Goal: Task Accomplishment & Management: Use online tool/utility

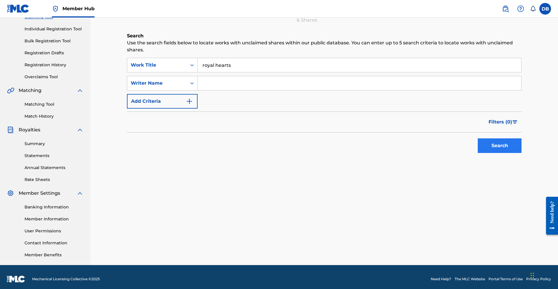
type input "royal hearts"
click at [478, 153] on button "Search" at bounding box center [500, 145] width 44 height 15
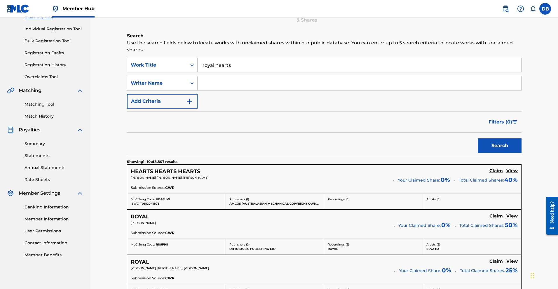
click at [365, 90] on input "Search Form" at bounding box center [360, 83] width 324 height 14
type input "mykal rose"
click at [487, 153] on button "Search" at bounding box center [500, 145] width 44 height 15
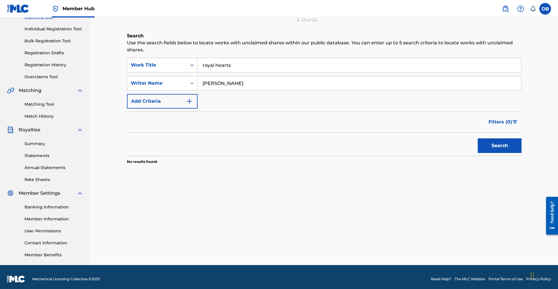
click at [234, 70] on input "royal hearts" at bounding box center [360, 65] width 324 height 14
type input "royal heart's"
click at [478, 153] on button "Search" at bounding box center [500, 145] width 44 height 15
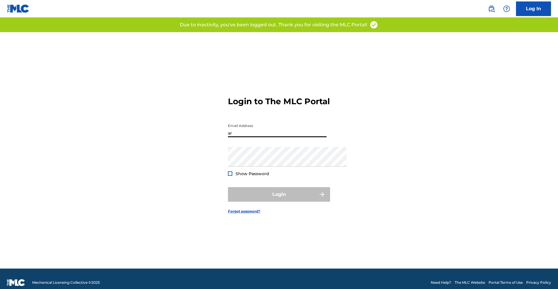
type input "a"
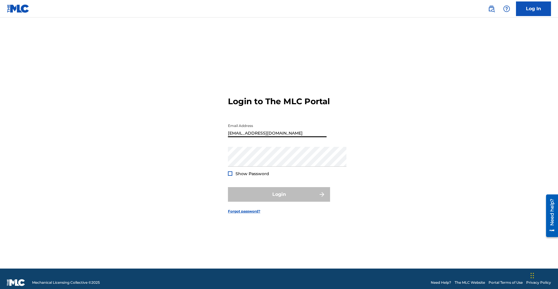
type input "[EMAIL_ADDRESS][DOMAIN_NAME]"
click at [284, 96] on h3 "Login to The MLC Portal" at bounding box center [279, 101] width 102 height 10
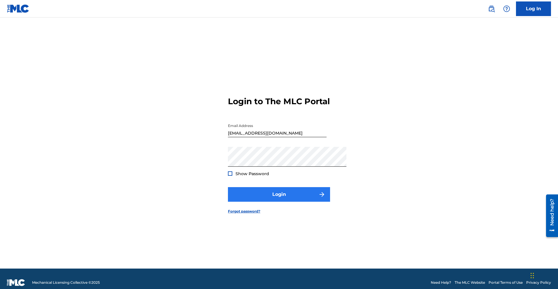
click at [240, 201] on button "Login" at bounding box center [279, 194] width 102 height 15
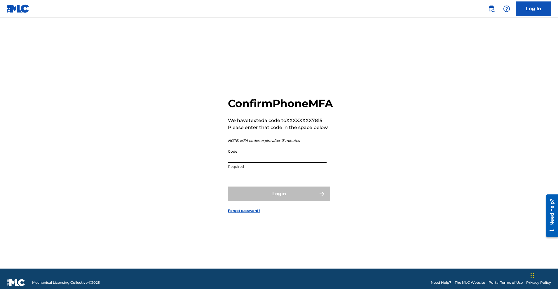
click at [235, 155] on input "Code" at bounding box center [277, 154] width 99 height 17
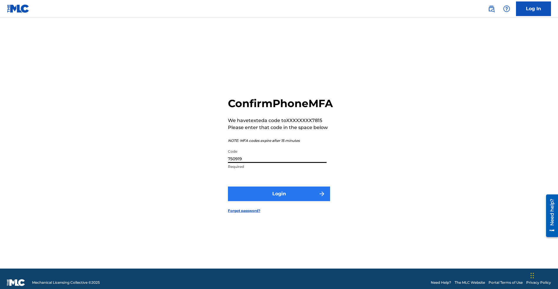
type input "750919"
click at [248, 201] on button "Login" at bounding box center [279, 194] width 102 height 15
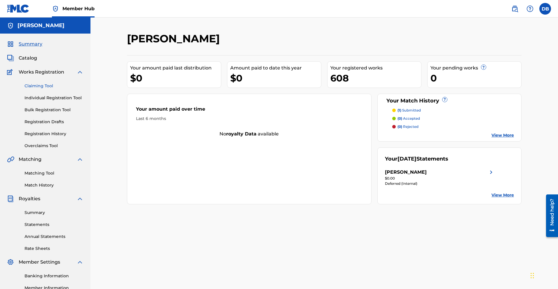
click at [53, 89] on link "Claiming Tool" at bounding box center [54, 86] width 59 height 6
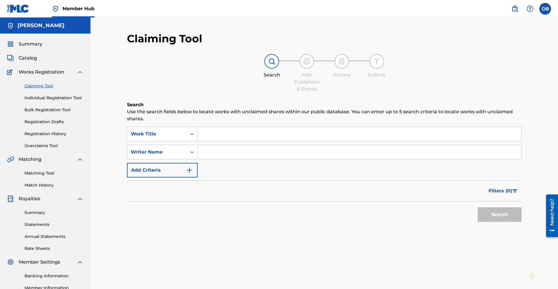
click at [208, 135] on input "Search Form" at bounding box center [360, 134] width 324 height 14
click at [478, 222] on button "Search" at bounding box center [500, 214] width 44 height 15
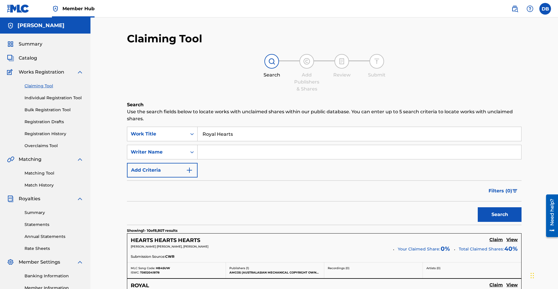
click at [275, 135] on input "Royal Hearts" at bounding box center [360, 134] width 324 height 14
click at [307, 140] on input ""Royal Hearts" at bounding box center [360, 134] width 324 height 14
type input ""Royal Hearts""
click at [492, 222] on button "Search" at bounding box center [500, 214] width 44 height 15
click at [269, 159] on input "Search Form" at bounding box center [360, 152] width 324 height 14
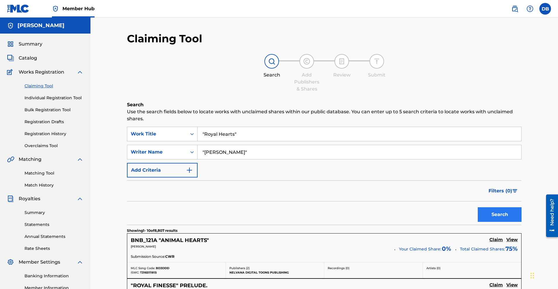
click at [478, 222] on button "Search" at bounding box center [500, 214] width 44 height 15
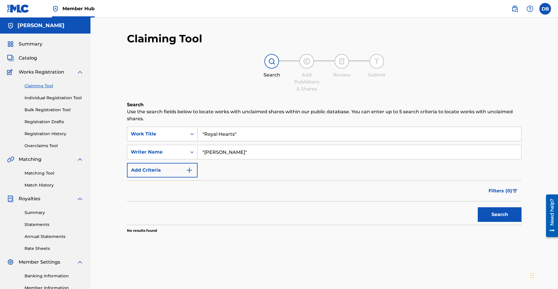
drag, startPoint x: 228, startPoint y: 162, endPoint x: 210, endPoint y: 161, distance: 17.9
click at [210, 159] on input ""[PERSON_NAME]"" at bounding box center [360, 152] width 324 height 14
type input ""[PERSON_NAME]""
click at [483, 222] on button "Search" at bounding box center [500, 214] width 44 height 15
click at [76, 101] on link "Individual Registration Tool" at bounding box center [54, 98] width 59 height 6
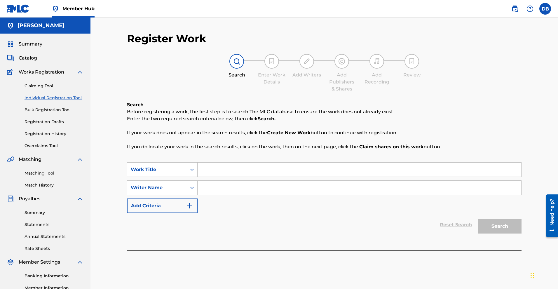
click at [207, 177] on input "Search Form" at bounding box center [360, 170] width 324 height 14
type input ""Royal Hearts""
click at [201, 195] on input "Search Form" at bounding box center [360, 188] width 324 height 14
type input "[PERSON_NAME]"
click at [507, 234] on button "Search" at bounding box center [500, 226] width 44 height 15
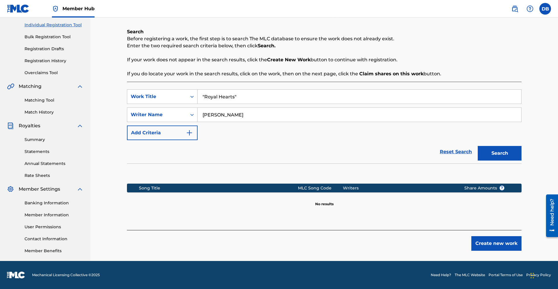
scroll to position [83, 0]
click at [210, 98] on input ""Royal Hearts"" at bounding box center [360, 97] width 324 height 14
click at [245, 99] on input "Royal Hearts"" at bounding box center [360, 97] width 324 height 14
type input "Royal Hearts"
click at [514, 161] on button "Search" at bounding box center [500, 153] width 44 height 15
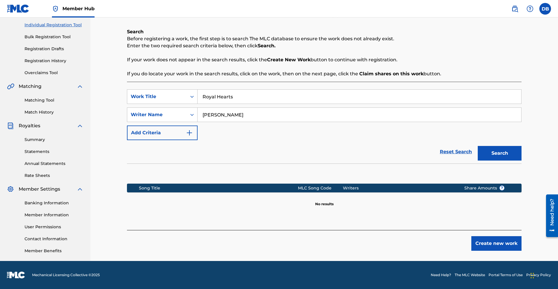
click at [222, 122] on input "[PERSON_NAME]" at bounding box center [360, 115] width 324 height 14
type input "[PERSON_NAME]"
click at [516, 161] on button "Search" at bounding box center [500, 153] width 44 height 15
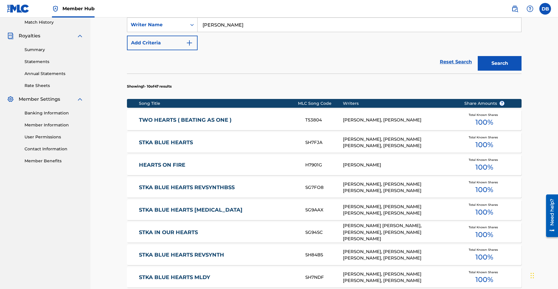
scroll to position [181, 0]
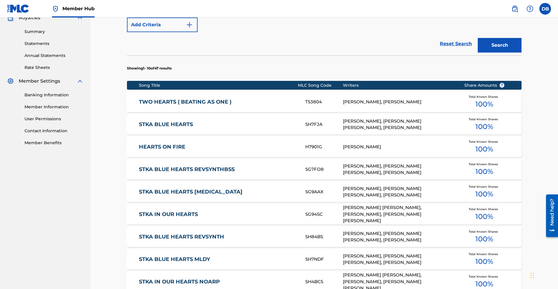
click at [400, 105] on div "[PERSON_NAME], [PERSON_NAME]" at bounding box center [399, 102] width 112 height 7
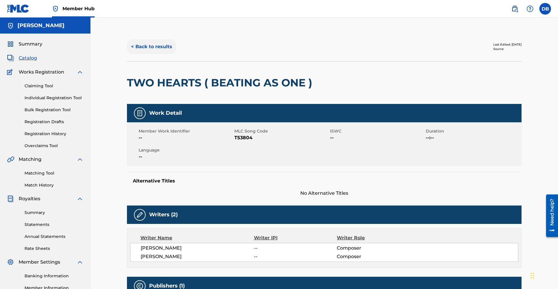
click at [127, 54] on button "< Back to results" at bounding box center [151, 46] width 49 height 15
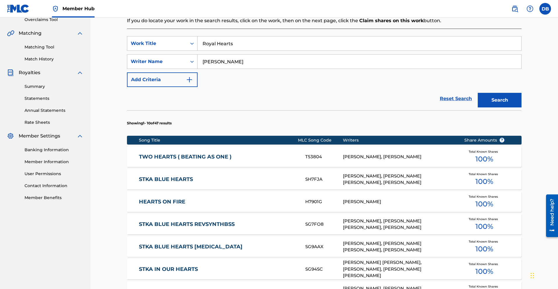
click at [227, 69] on input "[PERSON_NAME]" at bounding box center [360, 62] width 324 height 14
drag, startPoint x: 227, startPoint y: 79, endPoint x: 211, endPoint y: 78, distance: 15.5
click at [211, 69] on input "[PERSON_NAME]" at bounding box center [360, 62] width 324 height 14
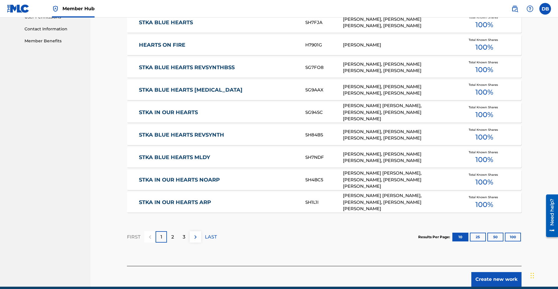
scroll to position [284, 0]
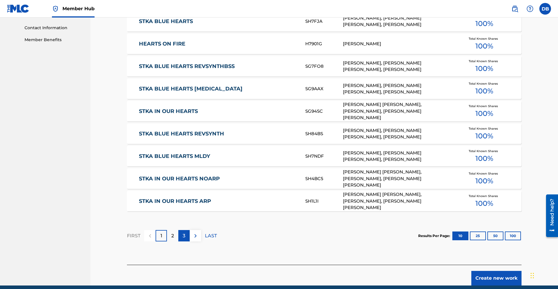
type input "[PERSON_NAME]"
click at [184, 241] on div "3" at bounding box center [183, 235] width 11 height 11
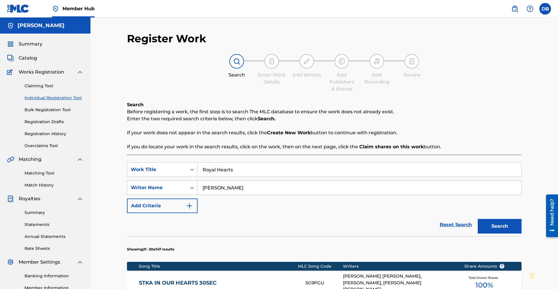
scroll to position [0, 0]
